Goal: Check status: Check status

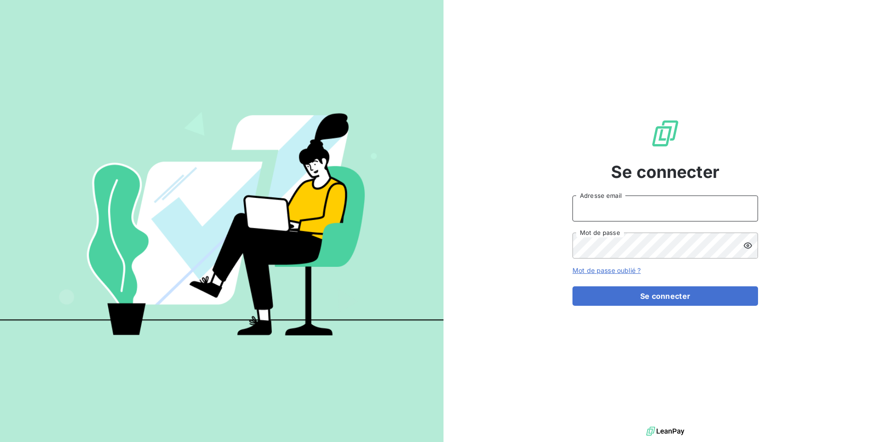
click at [655, 209] on input "Adresse email" at bounding box center [665, 209] width 186 height 26
type input "[EMAIL_ADDRESS][PERSON_NAME][DOMAIN_NAME]"
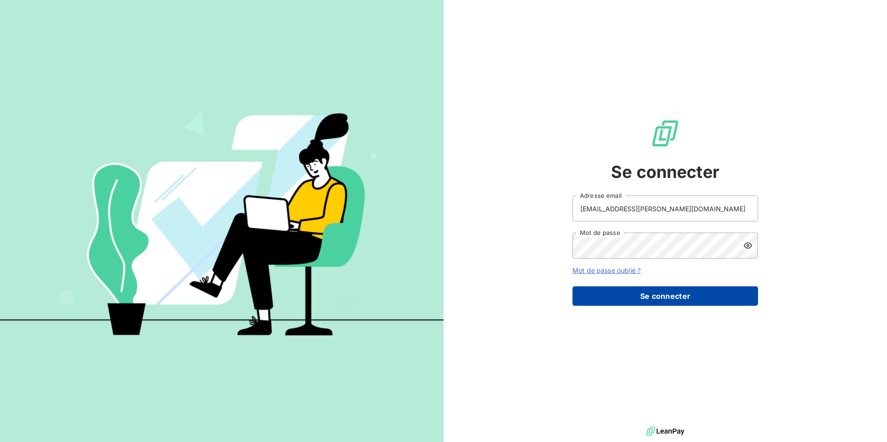
click at [659, 292] on button "Se connecter" at bounding box center [665, 296] width 186 height 19
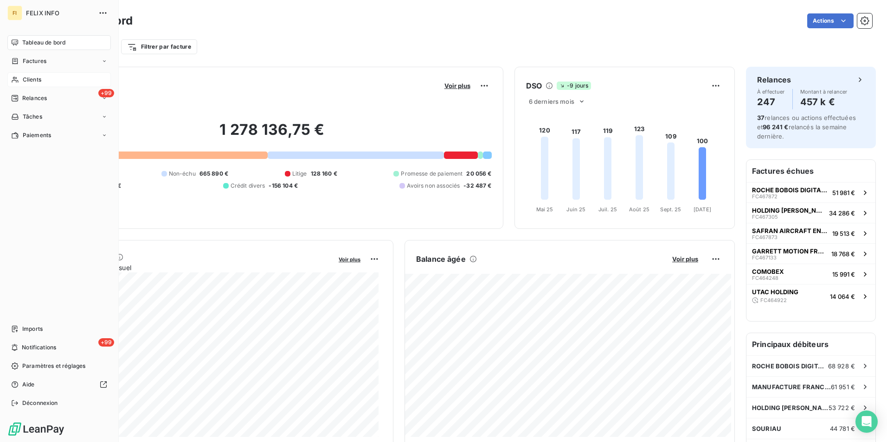
click at [29, 81] on span "Clients" at bounding box center [32, 80] width 19 height 8
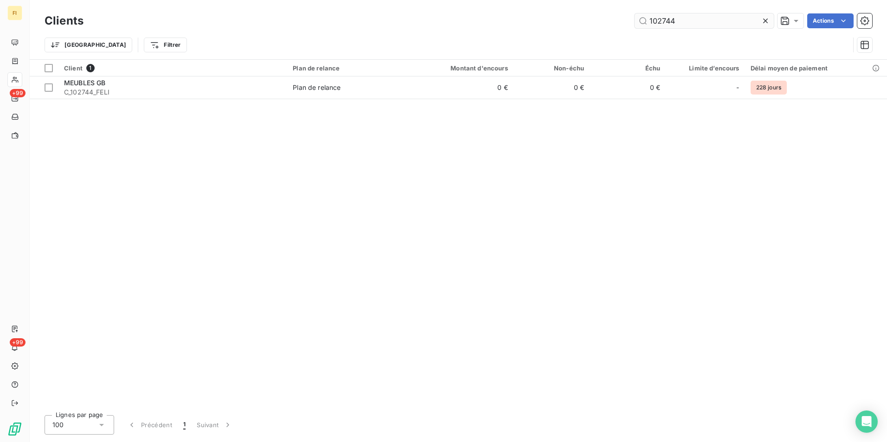
type input "102744"
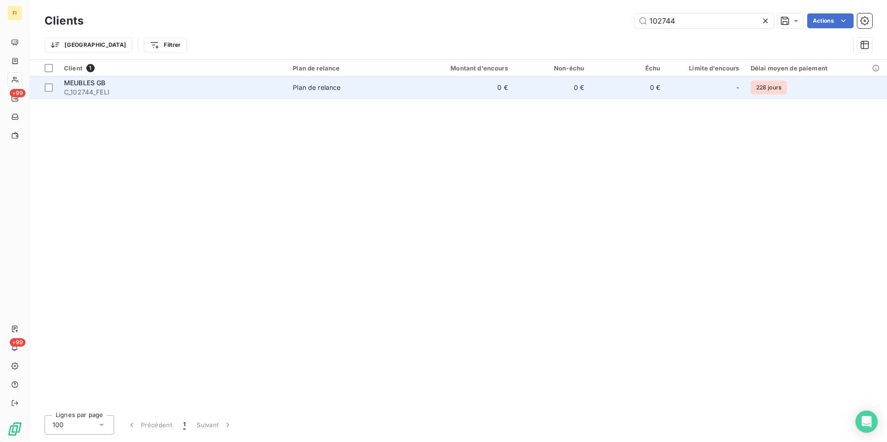
click at [563, 83] on td "0 €" at bounding box center [551, 88] width 76 height 22
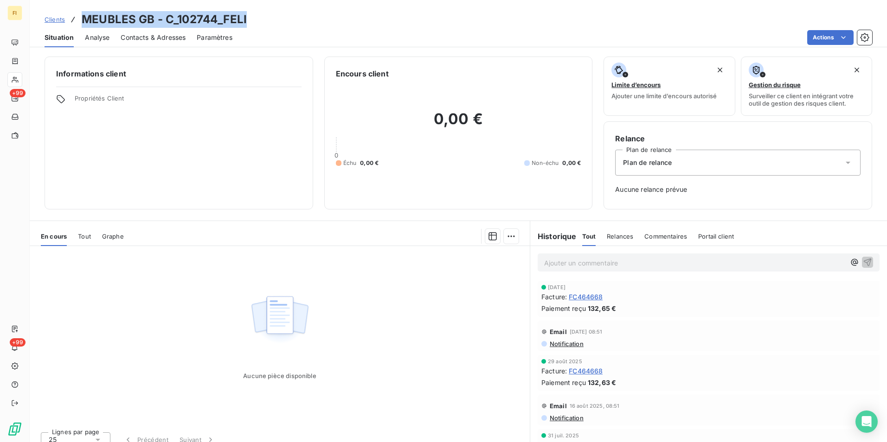
drag, startPoint x: 259, startPoint y: 20, endPoint x: 79, endPoint y: 19, distance: 179.5
click at [79, 19] on div "Clients MEUBLES GB - C_102744_FELI" at bounding box center [458, 19] width 857 height 17
copy h3 "MEUBLES GB - C_102744_FELI"
click at [45, 19] on span "Clients" at bounding box center [55, 19] width 20 height 7
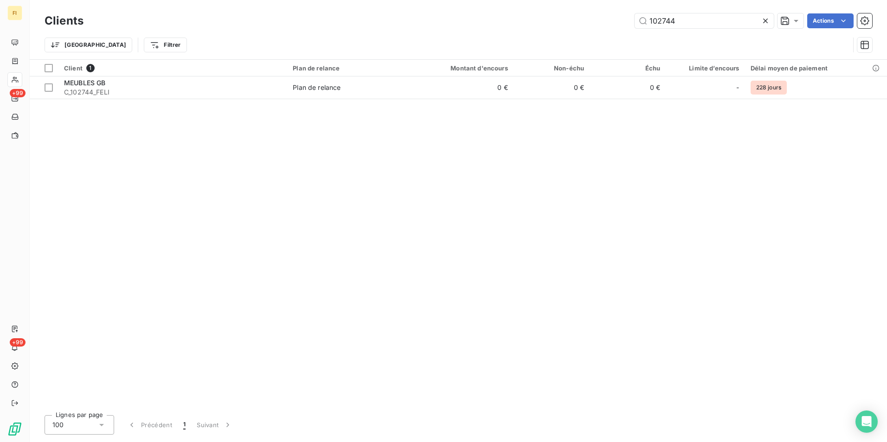
drag, startPoint x: 693, startPoint y: 23, endPoint x: 499, endPoint y: 25, distance: 194.8
click at [549, 25] on div "102744 Actions" at bounding box center [483, 20] width 777 height 15
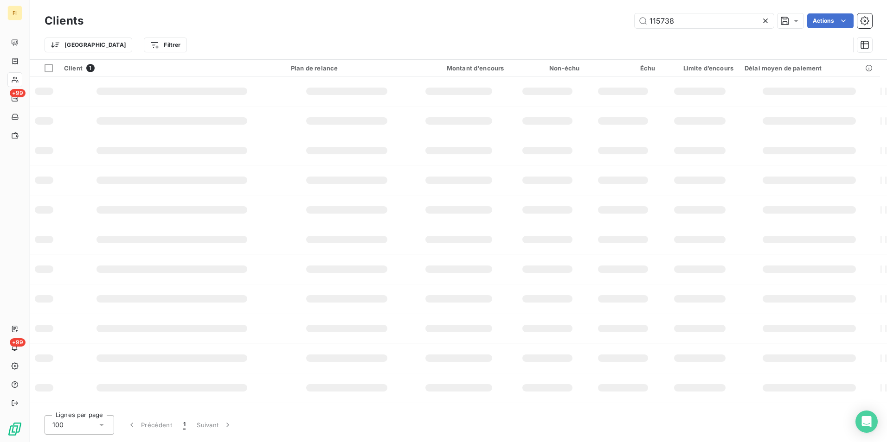
type input "115738"
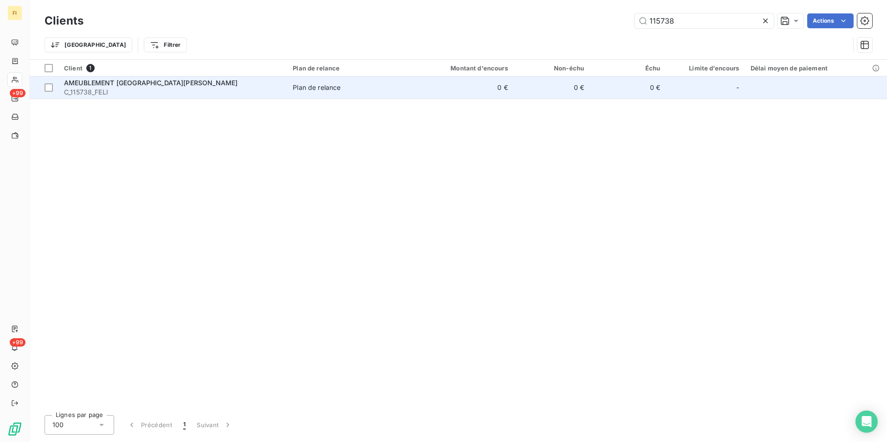
click at [463, 87] on td "0 €" at bounding box center [462, 88] width 102 height 22
